Goal: Task Accomplishment & Management: Manage account settings

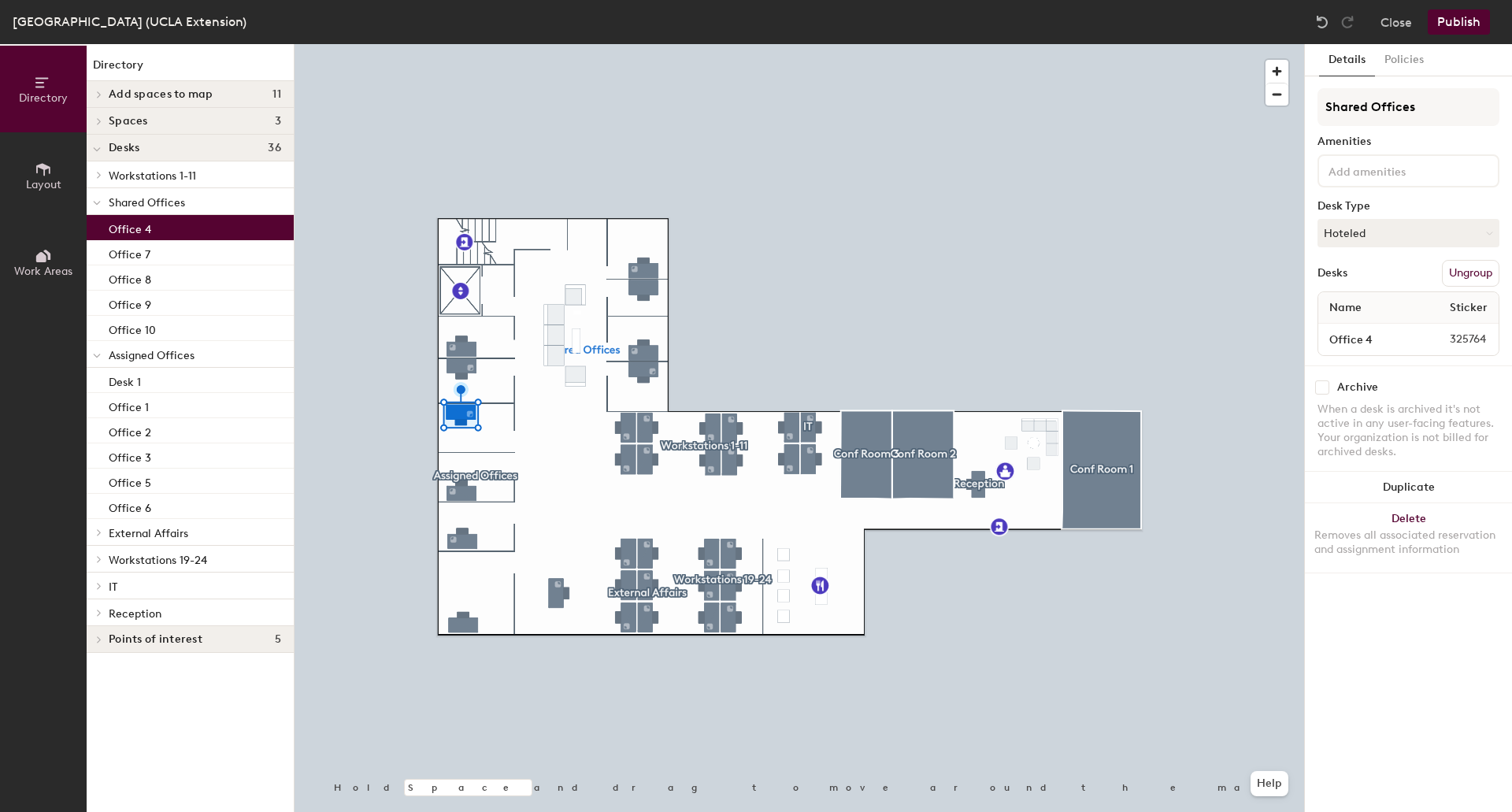
click at [1321, 388] on input "checkbox" at bounding box center [1321, 387] width 14 height 14
checkbox input "true"
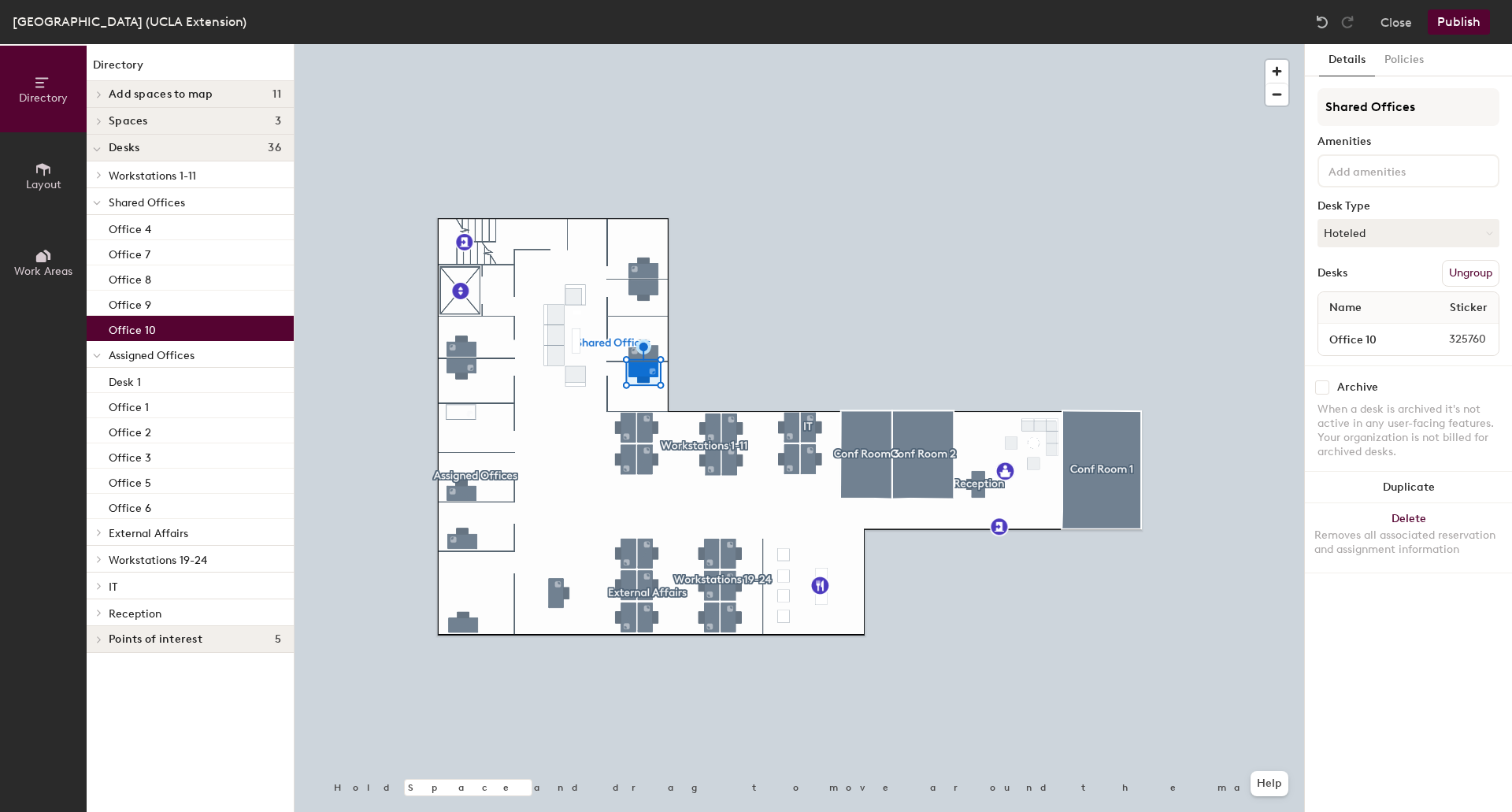
click at [1323, 393] on input "checkbox" at bounding box center [1321, 387] width 14 height 14
checkbox input "true"
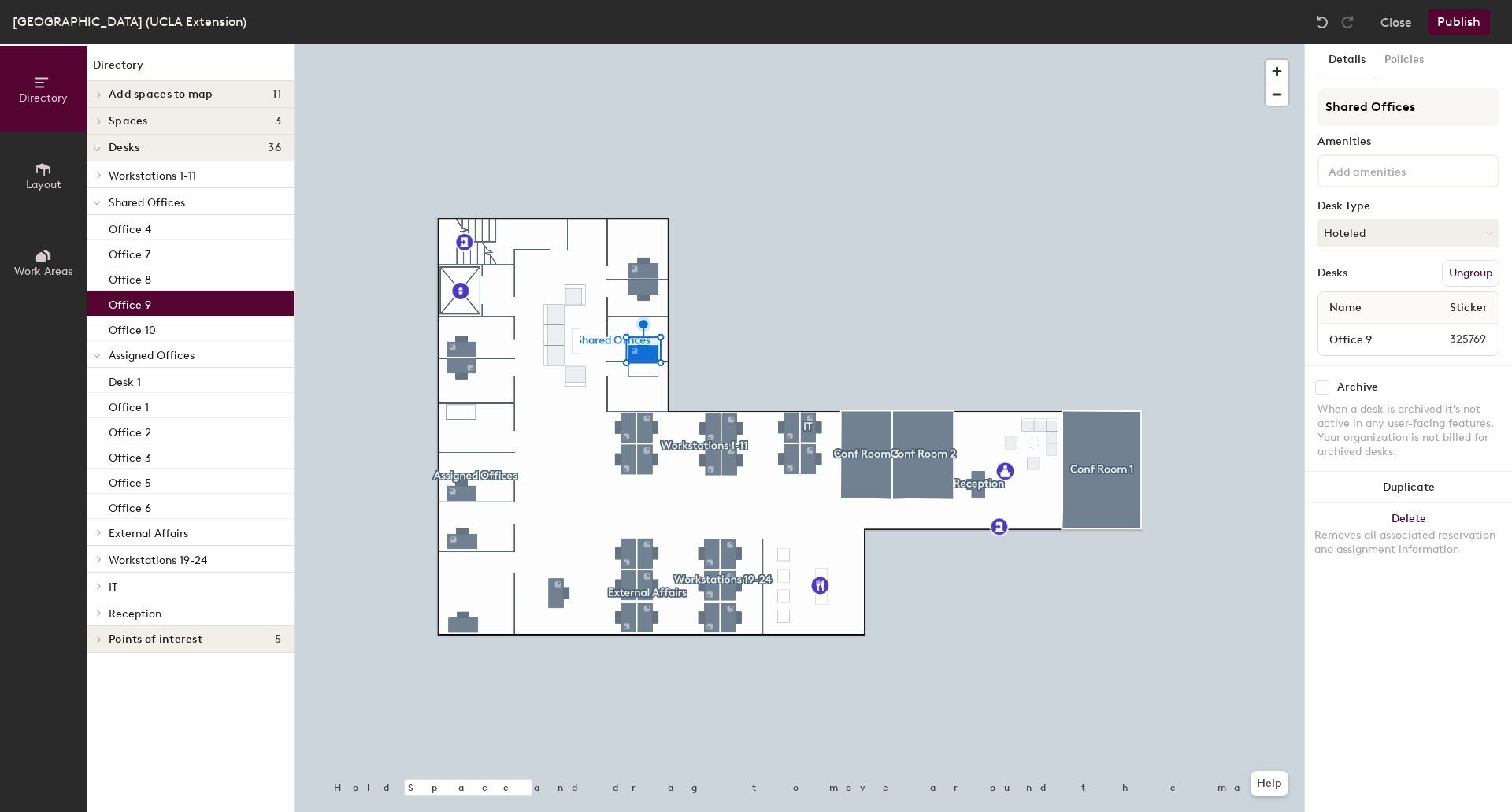
click at [1350, 387] on div "Archive" at bounding box center [1357, 387] width 41 height 13
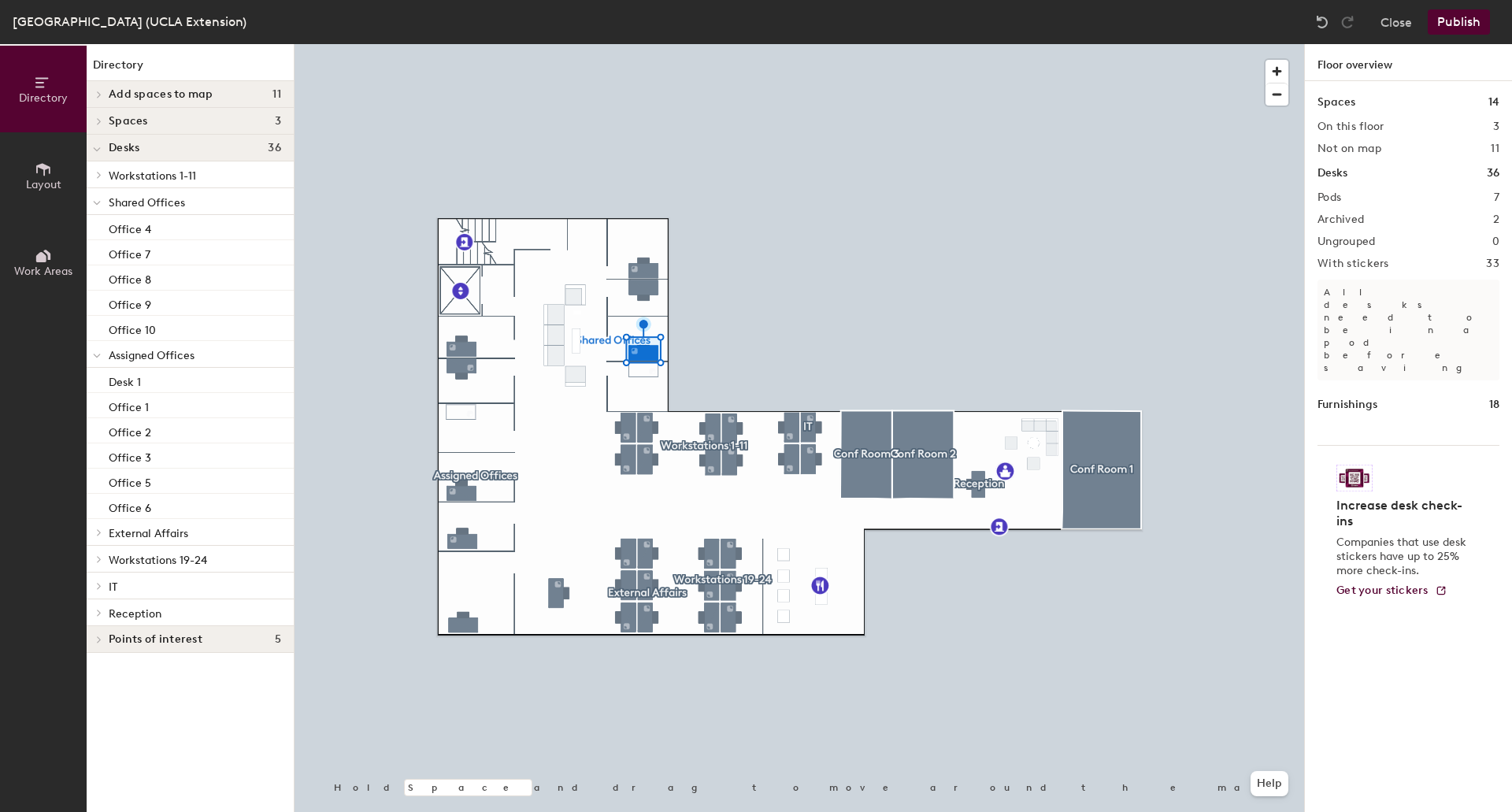
click at [1319, 445] on div "Increase desk check-ins Companies that use desk stickers have up to 25% more ch…" at bounding box center [1408, 529] width 182 height 171
click at [658, 44] on div at bounding box center [799, 44] width 1009 height 0
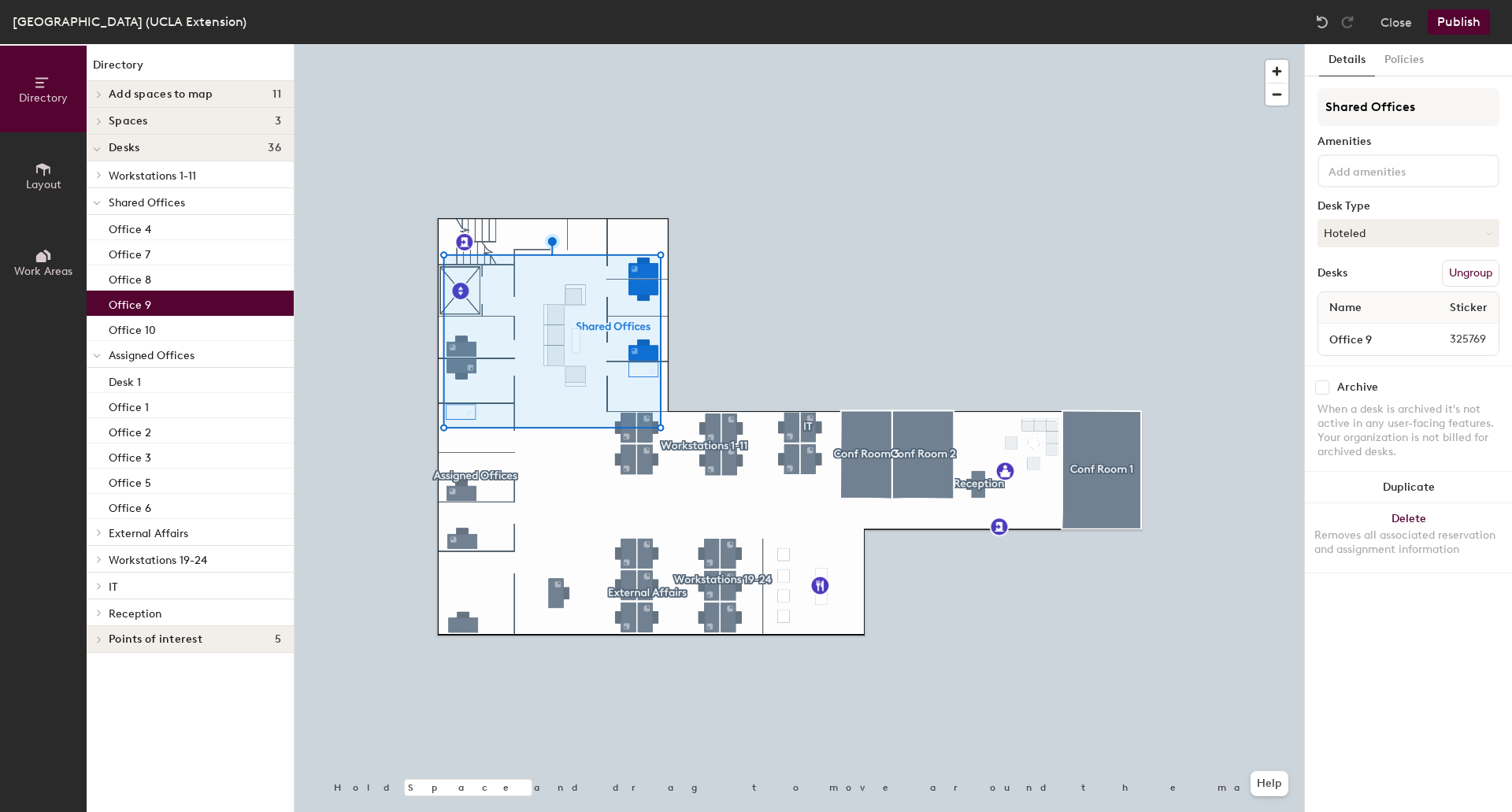
click at [1326, 381] on input "checkbox" at bounding box center [1321, 387] width 14 height 14
checkbox input "true"
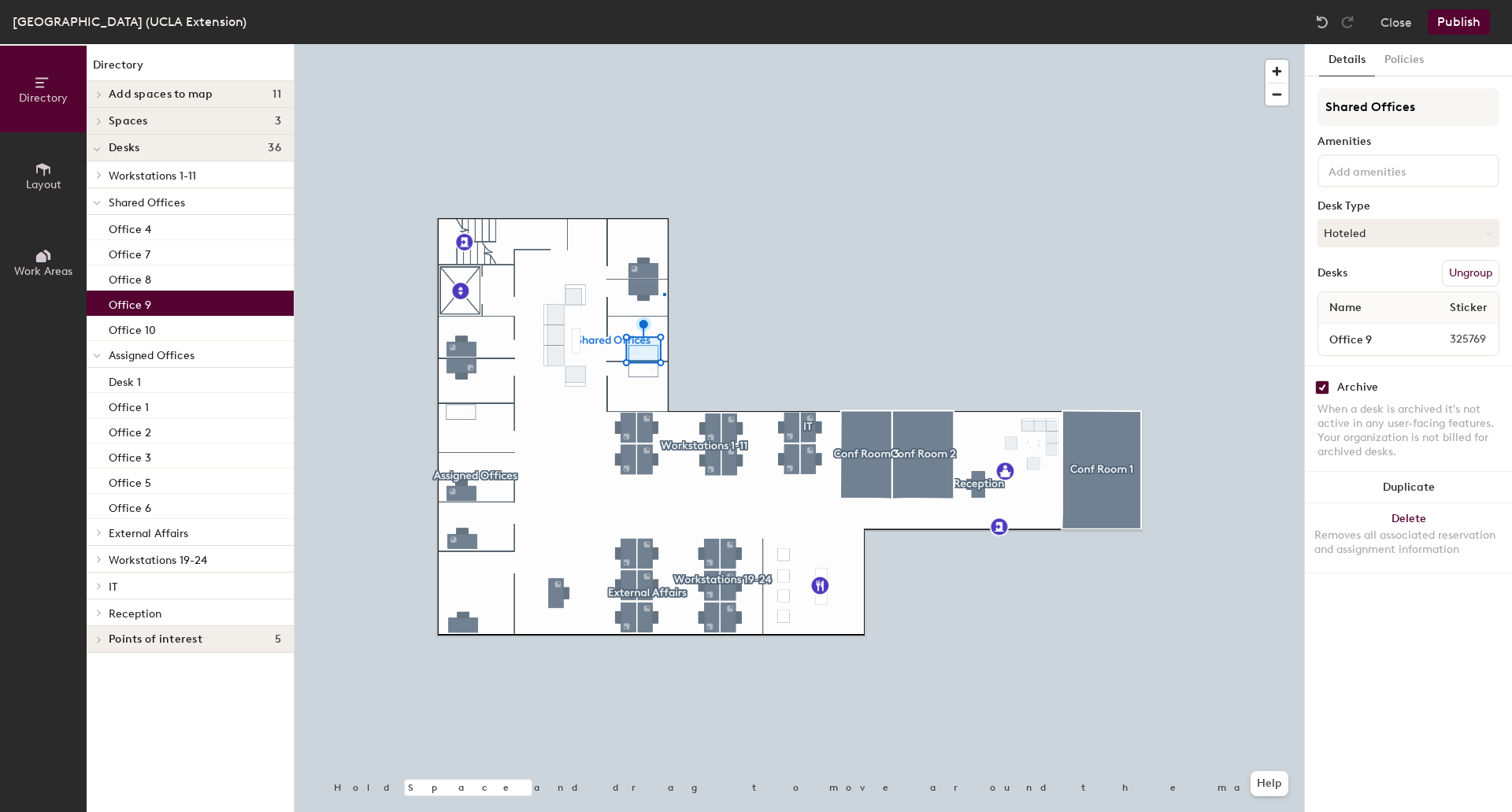
click at [664, 44] on div at bounding box center [799, 44] width 1009 height 0
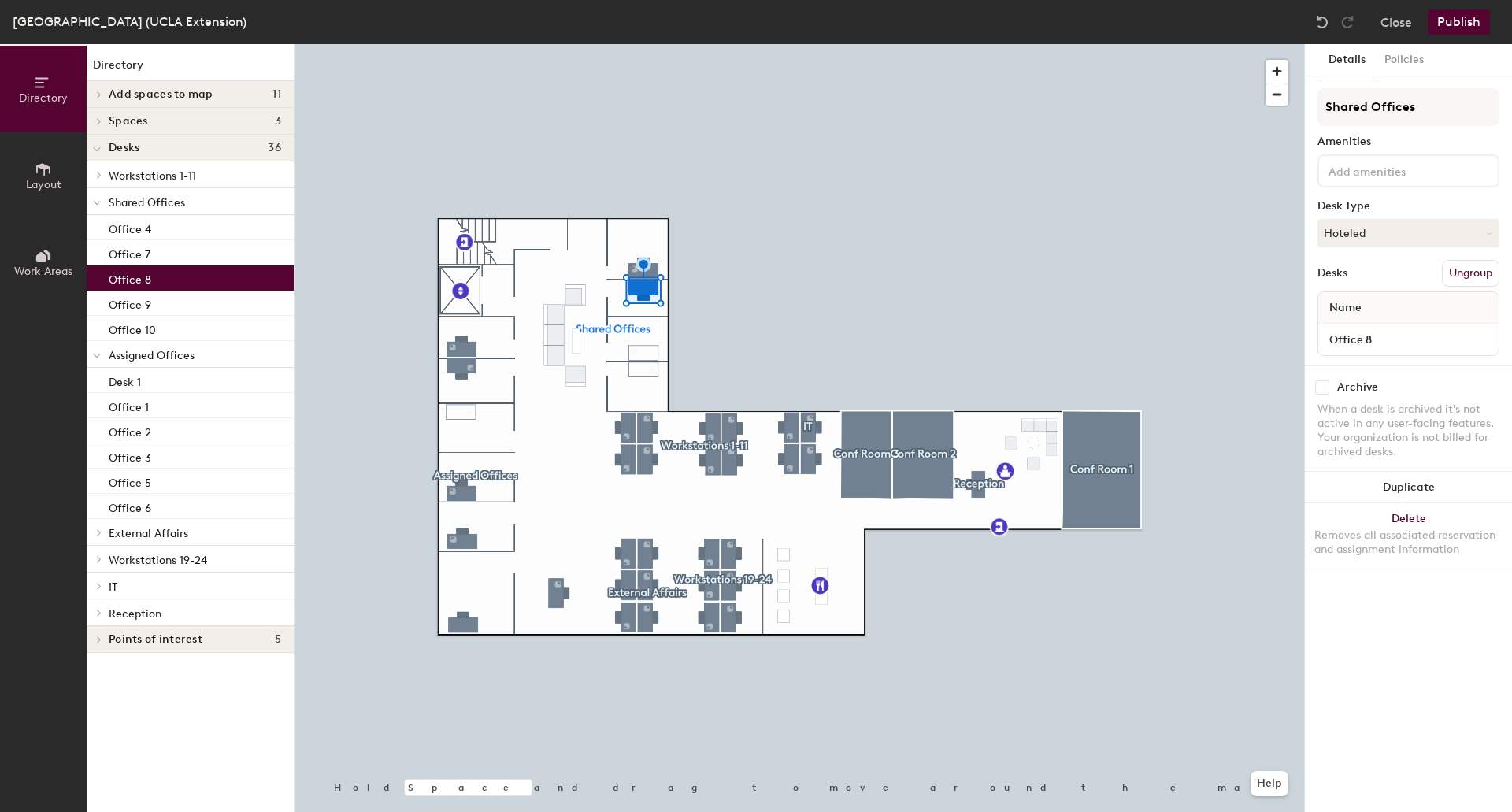
click at [1327, 388] on input "checkbox" at bounding box center [1321, 387] width 14 height 14
checkbox input "true"
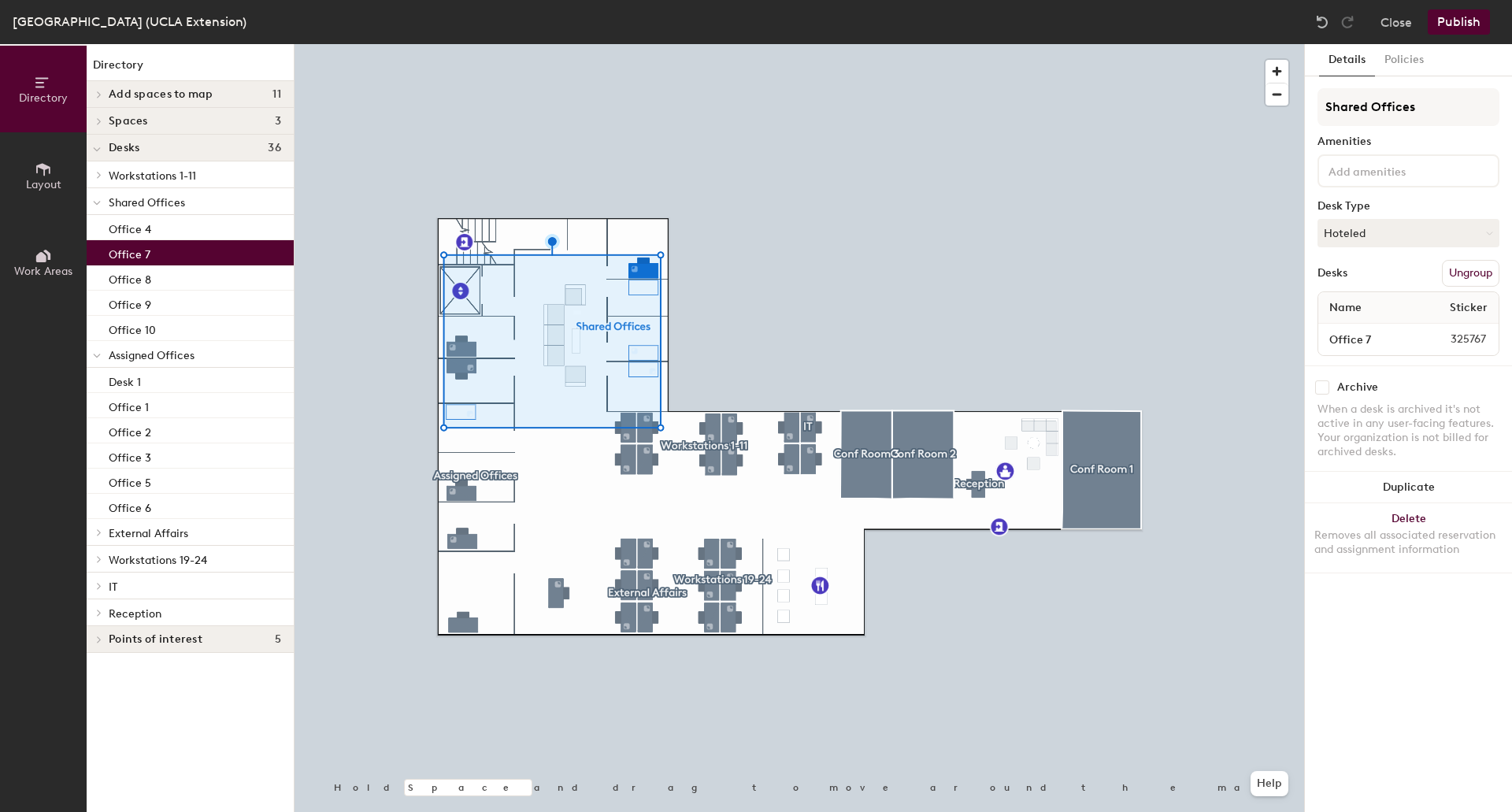
click at [1334, 379] on div "Archive When a desk is archived it's not active in any user-facing features. Yo…" at bounding box center [1408, 422] width 207 height 113
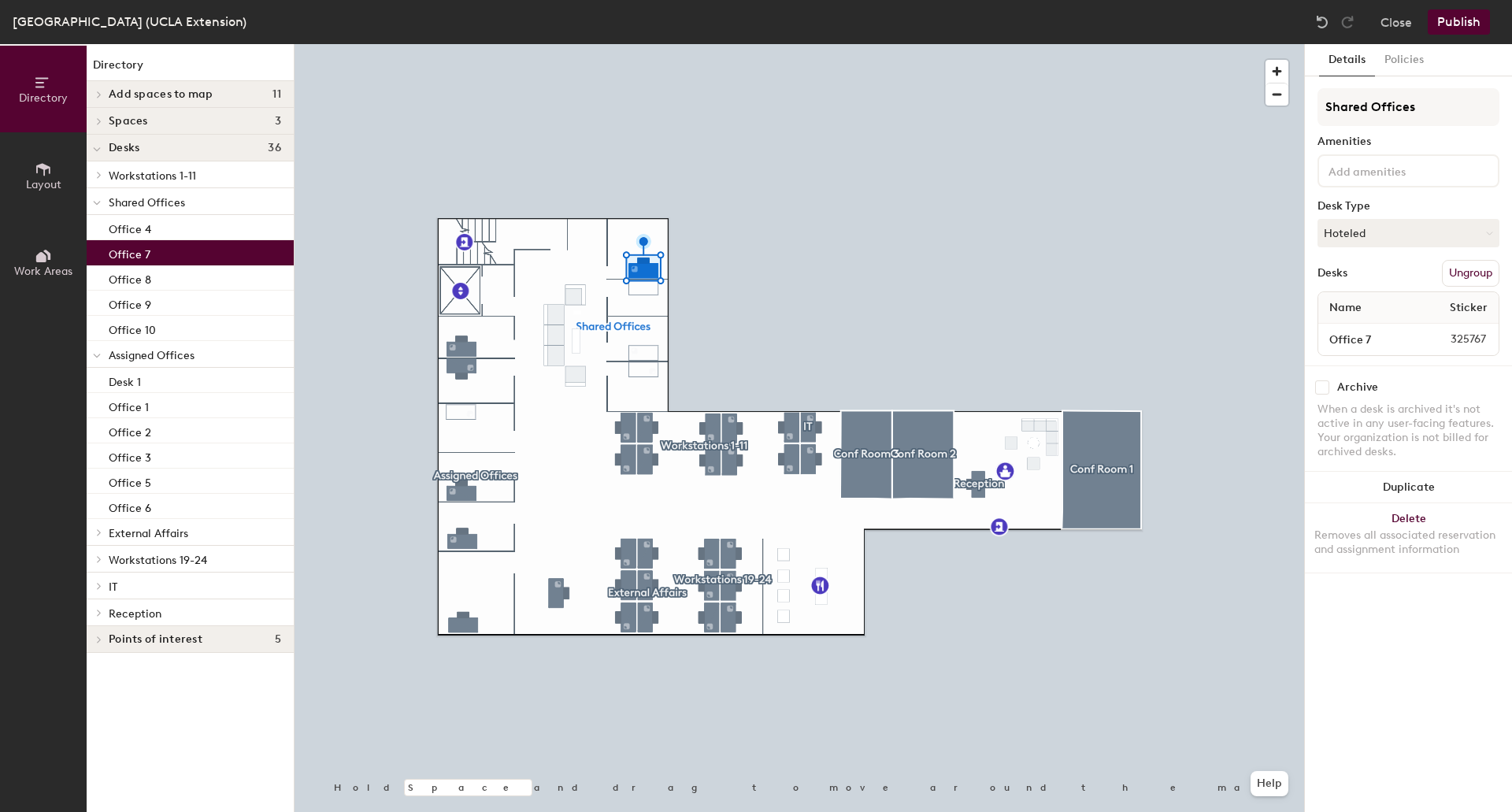
click at [1333, 386] on div "Archive" at bounding box center [1408, 387] width 182 height 14
click at [1327, 390] on input "checkbox" at bounding box center [1321, 387] width 14 height 14
checkbox input "true"
click at [1450, 24] on button "Publish" at bounding box center [1458, 22] width 62 height 25
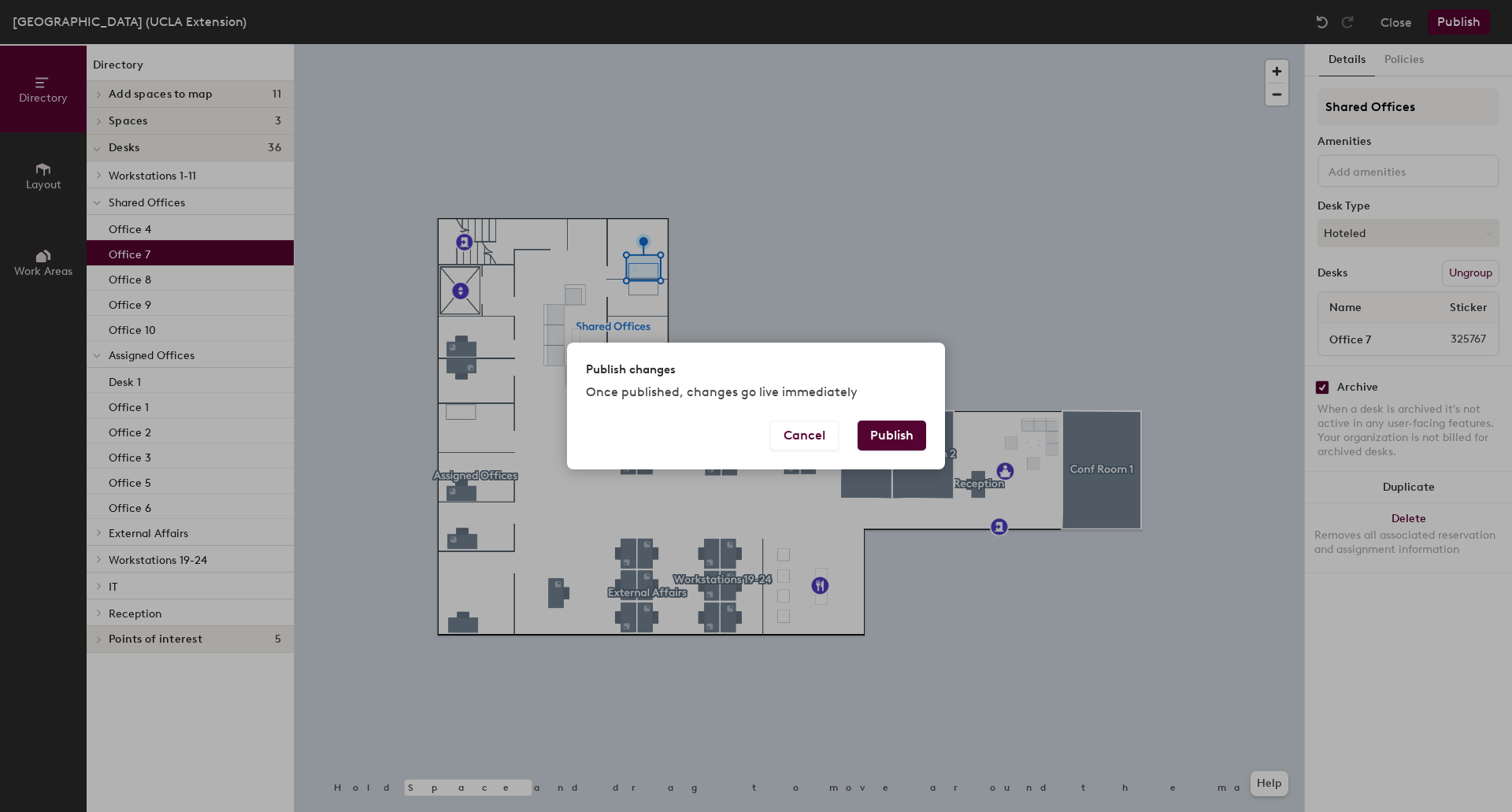
click at [899, 433] on button "Publish" at bounding box center [892, 435] width 68 height 30
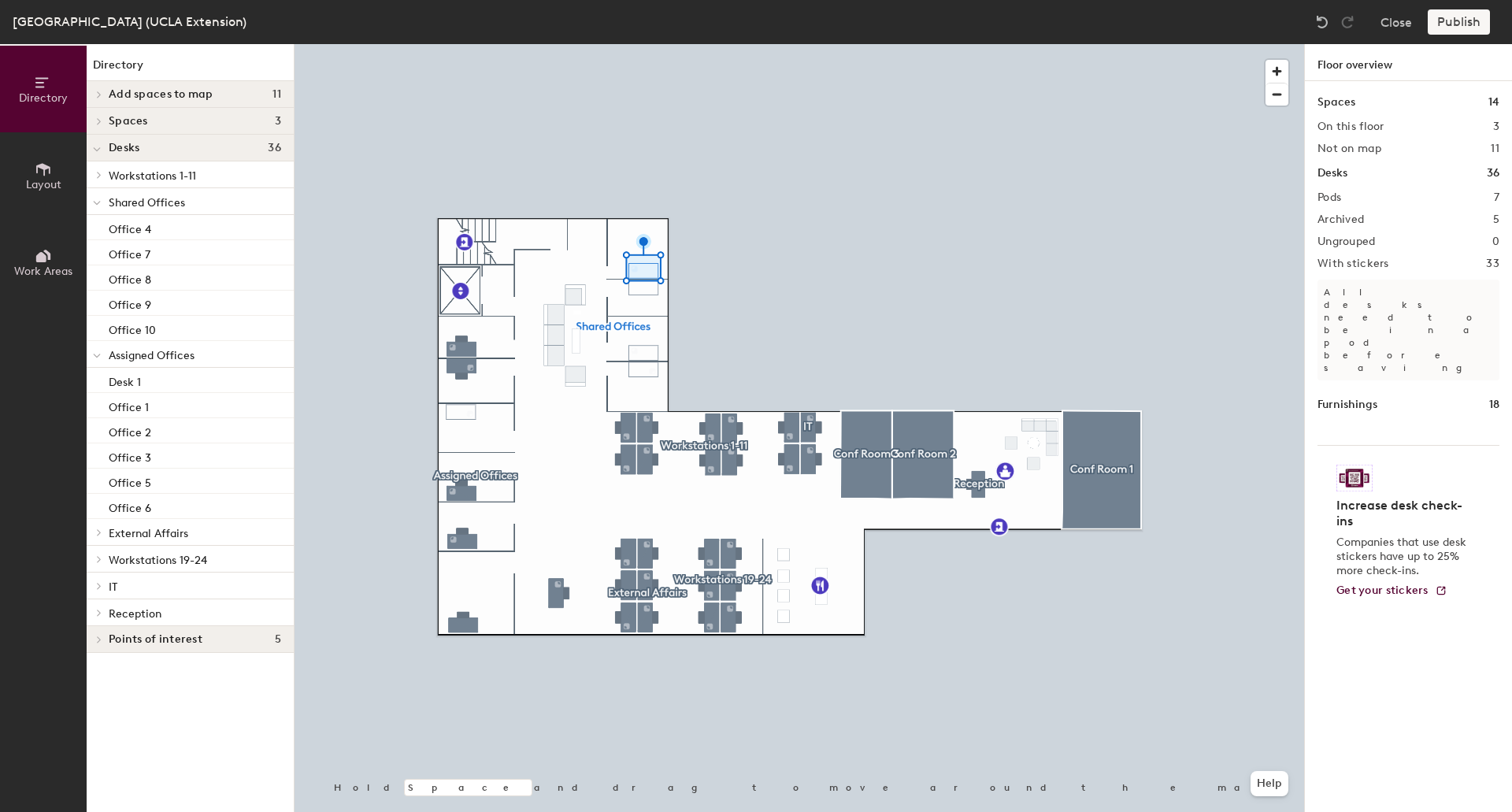
click at [0, 0] on div at bounding box center [0, 0] width 0 height 0
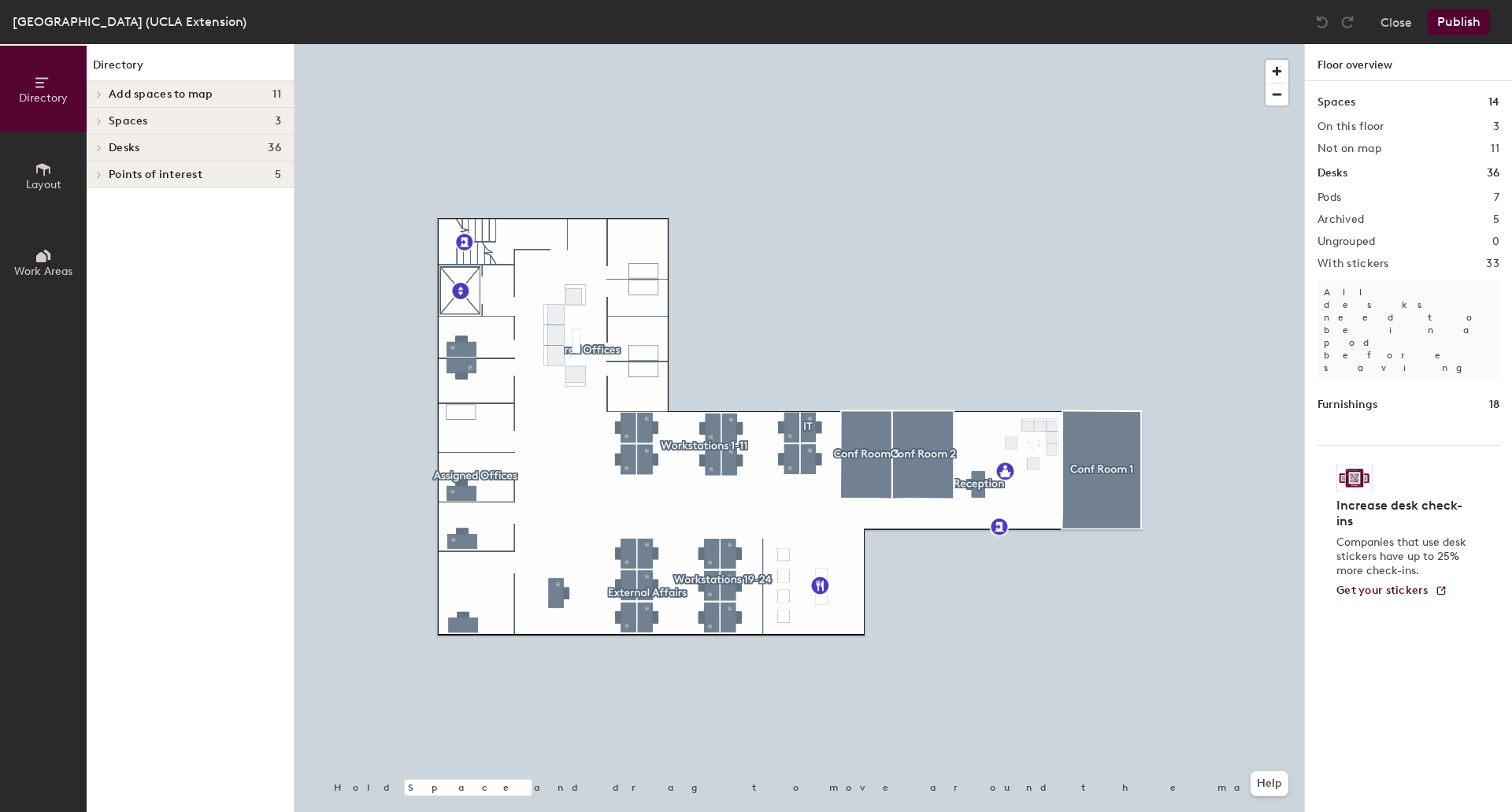
click at [637, 44] on div at bounding box center [799, 44] width 1009 height 0
click at [1463, 25] on button "Publish" at bounding box center [1458, 22] width 62 height 25
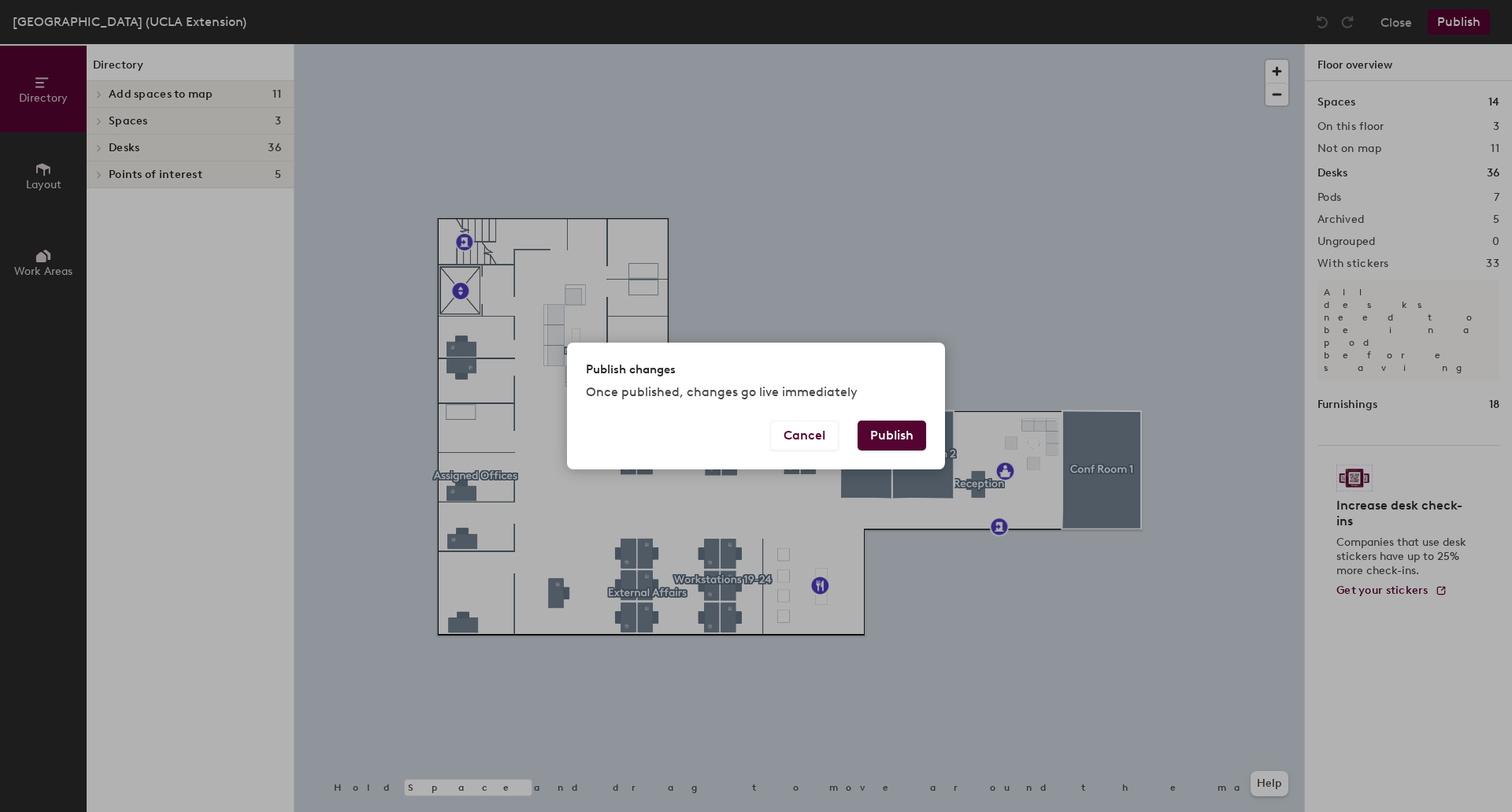
click at [906, 426] on button "Publish" at bounding box center [892, 435] width 68 height 30
